Goal: Task Accomplishment & Management: Manage account settings

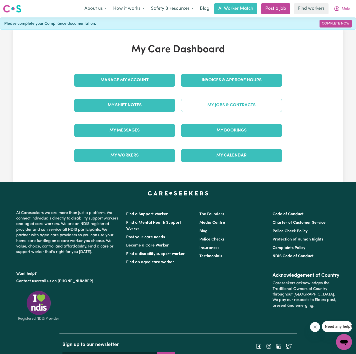
drag, startPoint x: 268, startPoint y: 95, endPoint x: 260, endPoint y: 104, distance: 11.9
click at [267, 96] on div "My Jobs & Contracts" at bounding box center [231, 105] width 107 height 25
click at [253, 107] on link "My Jobs & Contracts" at bounding box center [231, 105] width 101 height 13
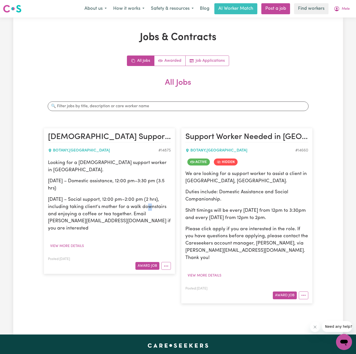
click at [148, 203] on p "[DATE] – Social support, 12:00 pm–2:00 pm (2 hrs), including taking client’s mo…" at bounding box center [109, 214] width 123 height 36
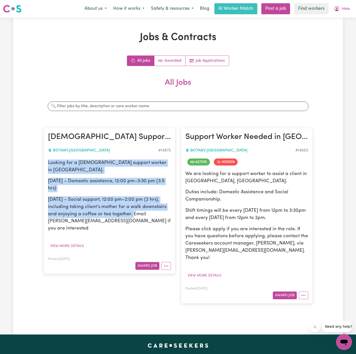
drag, startPoint x: 132, startPoint y: 207, endPoint x: 45, endPoint y: 159, distance: 98.8
click at [45, 159] on article "[DEMOGRAPHIC_DATA] Support Worker – [GEOGRAPHIC_DATA], [GEOGRAPHIC_DATA] BOTANY…" at bounding box center [110, 201] width 132 height 146
copy div "Looking for a [DEMOGRAPHIC_DATA] support worker in [GEOGRAPHIC_DATA]. [DATE] – …"
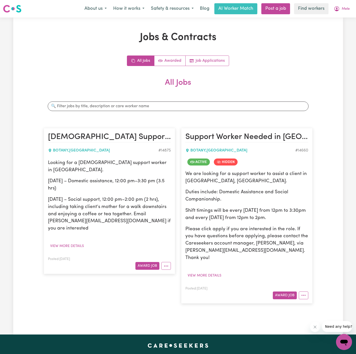
click at [153, 85] on h2 "All Jobs" at bounding box center [178, 87] width 269 height 18
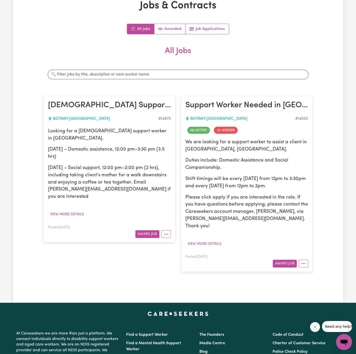
scroll to position [38, 0]
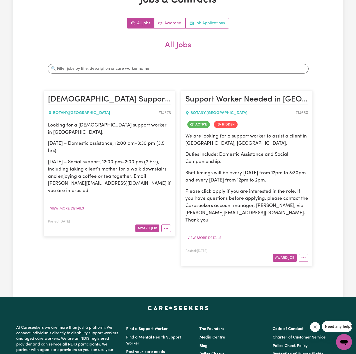
click at [219, 24] on link "Job Applications" at bounding box center [207, 23] width 43 height 10
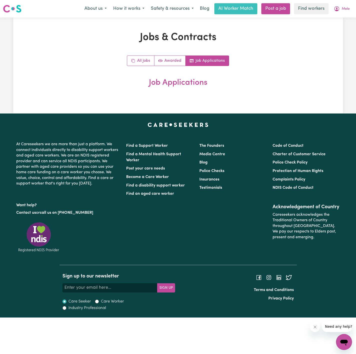
scroll to position [0, 0]
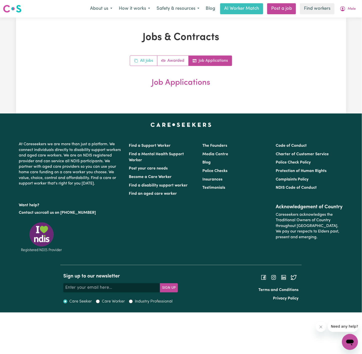
drag, startPoint x: 137, startPoint y: 56, endPoint x: 162, endPoint y: 73, distance: 30.0
click at [137, 56] on link "All Jobs" at bounding box center [143, 61] width 27 height 10
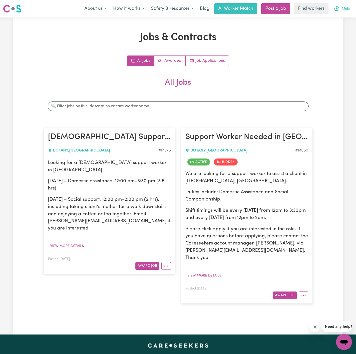
click at [341, 5] on button "Mele" at bounding box center [342, 9] width 23 height 11
click at [330, 28] on link "Logout" at bounding box center [334, 29] width 40 height 10
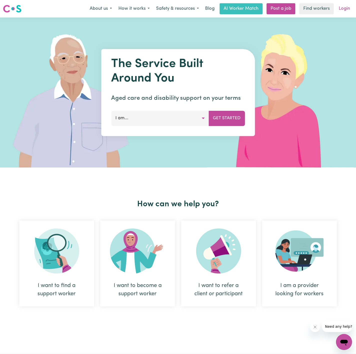
click at [346, 5] on link "Login" at bounding box center [344, 8] width 17 height 11
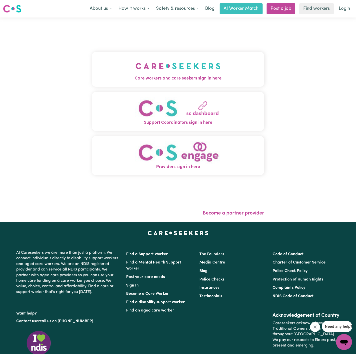
click at [151, 70] on img "Care workers and care seekers sign in here" at bounding box center [178, 66] width 85 height 19
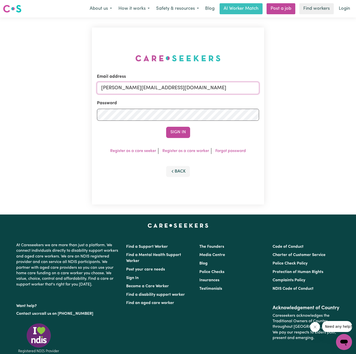
drag, startPoint x: 208, startPoint y: 87, endPoint x: 195, endPoint y: 89, distance: 12.8
click at [208, 87] on input "[PERSON_NAME][EMAIL_ADDRESS][DOMAIN_NAME]" at bounding box center [178, 88] width 162 height 12
drag, startPoint x: 129, startPoint y: 87, endPoint x: 288, endPoint y: 106, distance: 160.2
click at [288, 106] on div "Email address [EMAIL_ADDRESS][DOMAIN_NAME] Password Sign In Register as a care …" at bounding box center [178, 116] width 356 height 197
click at [129, 84] on input "superuser~patri" at bounding box center [178, 88] width 162 height 12
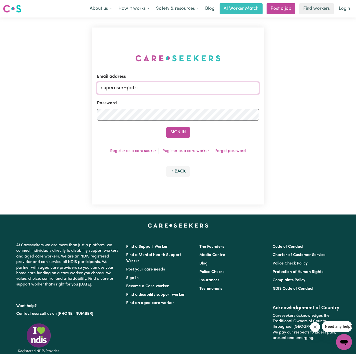
click at [129, 84] on input "superuser~patri" at bounding box center [178, 88] width 162 height 12
paste input "[EMAIL_ADDRESS][DOMAIN_NAME]"
type input "[EMAIL_ADDRESS][DOMAIN_NAME]"
click at [166, 127] on button "Sign In" at bounding box center [178, 132] width 24 height 11
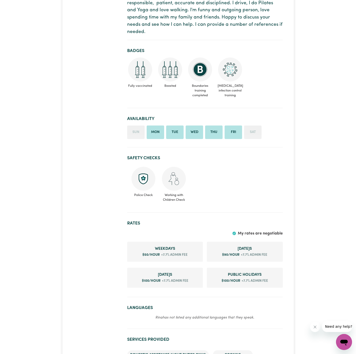
scroll to position [188, 0]
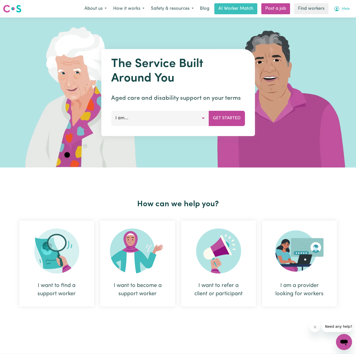
click at [344, 8] on span "Mele" at bounding box center [346, 9] width 8 height 6
click at [323, 35] on img at bounding box center [281, 93] width 149 height 150
click at [350, 9] on button "Mele" at bounding box center [342, 9] width 23 height 11
click at [337, 29] on link "Logout" at bounding box center [334, 29] width 40 height 10
click at [344, 7] on link "Login" at bounding box center [344, 8] width 17 height 11
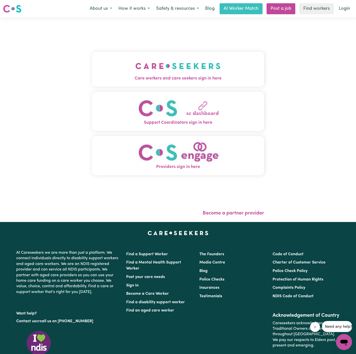
click at [238, 63] on button "Care workers and care seekers sign in here" at bounding box center [178, 69] width 172 height 35
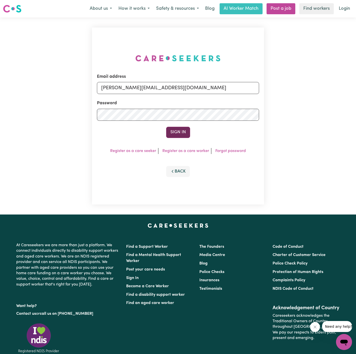
click at [172, 127] on button "Sign In" at bounding box center [178, 132] width 24 height 11
